Goal: Task Accomplishment & Management: Complete application form

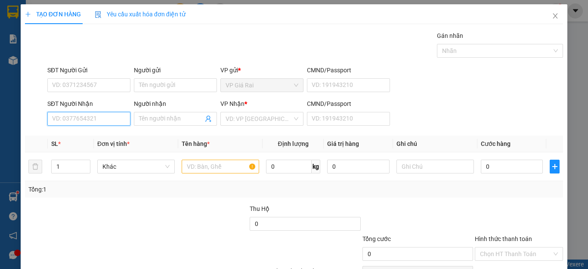
click at [105, 114] on input "SĐT Người Nhận" at bounding box center [88, 119] width 83 height 14
click at [87, 135] on div "0945884748 - [PERSON_NAME]" at bounding box center [94, 135] width 85 height 9
type input "0945884748"
type input "huỳnh"
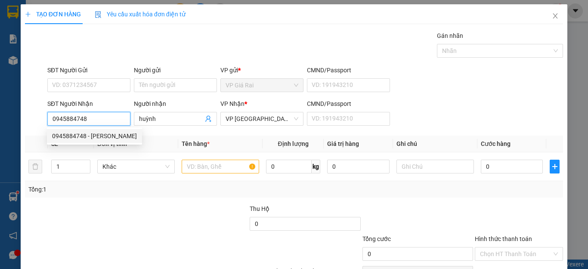
type input "30.000"
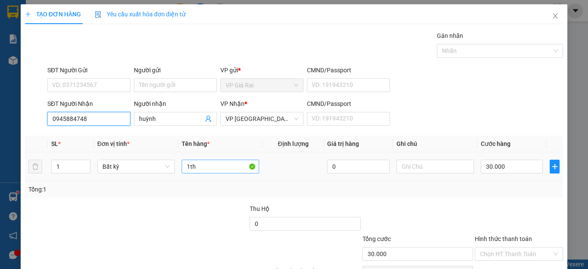
type input "0945884748"
click at [218, 168] on input "1th" at bounding box center [220, 167] width 77 height 14
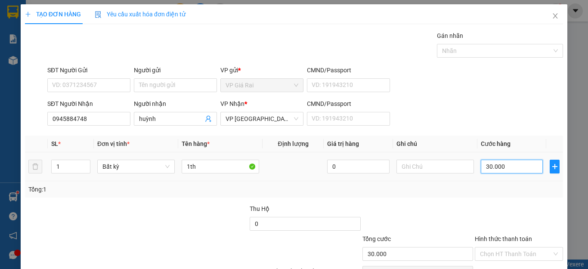
click at [502, 164] on input "30.000" at bounding box center [512, 167] width 62 height 14
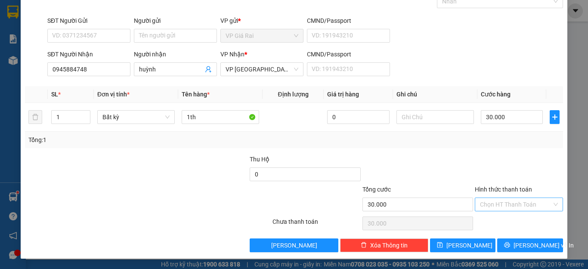
click at [502, 202] on input "Hình thức thanh toán" at bounding box center [516, 204] width 72 height 13
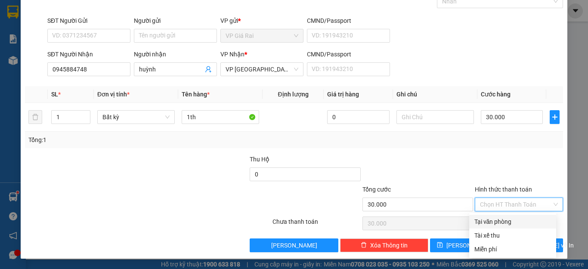
click at [517, 219] on div "Tại văn phòng" at bounding box center [512, 221] width 77 height 9
type input "0"
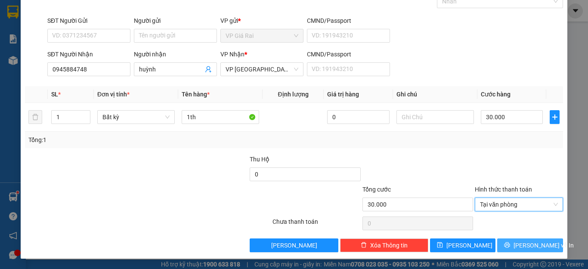
click at [510, 243] on icon "printer" at bounding box center [507, 245] width 6 height 6
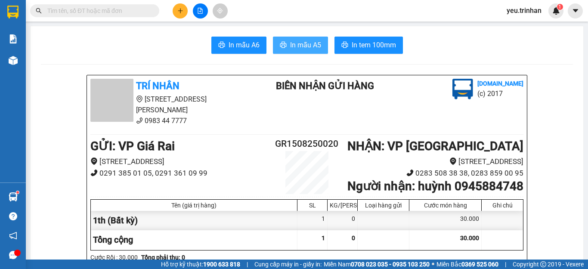
click at [307, 45] on span "In mẫu A5" at bounding box center [305, 45] width 31 height 11
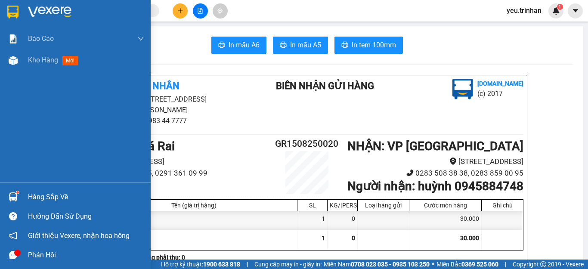
click at [5, 10] on div at bounding box center [75, 14] width 151 height 28
